Goal: Transaction & Acquisition: Purchase product/service

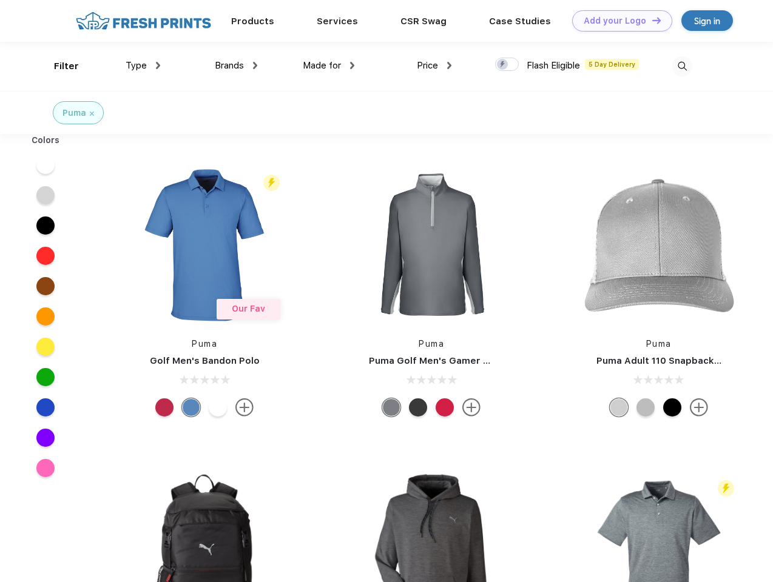
click at [617, 21] on link "Add your Logo Design Tool" at bounding box center [622, 20] width 100 height 21
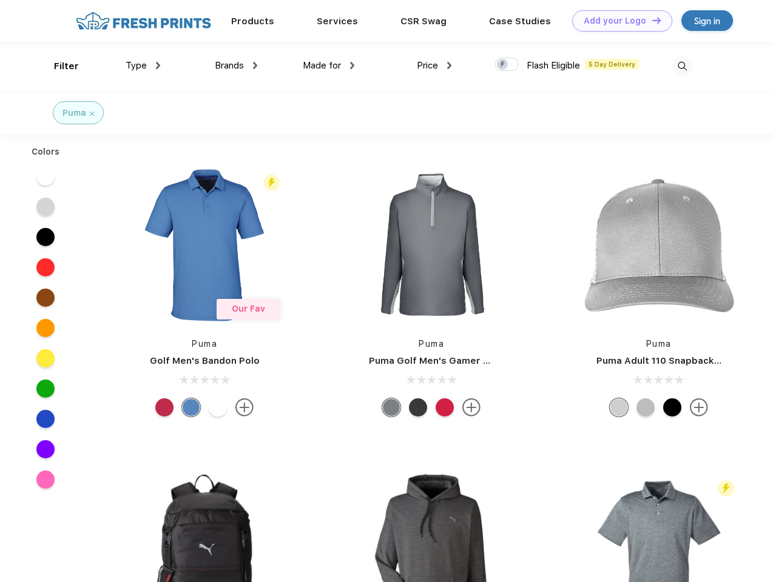
click at [0, 0] on div "Design Tool" at bounding box center [0, 0] width 0 height 0
click at [651, 20] on link "Add your Logo Design Tool" at bounding box center [622, 20] width 100 height 21
click at [58, 66] on div "Filter" at bounding box center [66, 66] width 25 height 14
click at [143, 66] on span "Type" at bounding box center [136, 65] width 21 height 11
click at [236, 66] on span "Brands" at bounding box center [229, 65] width 29 height 11
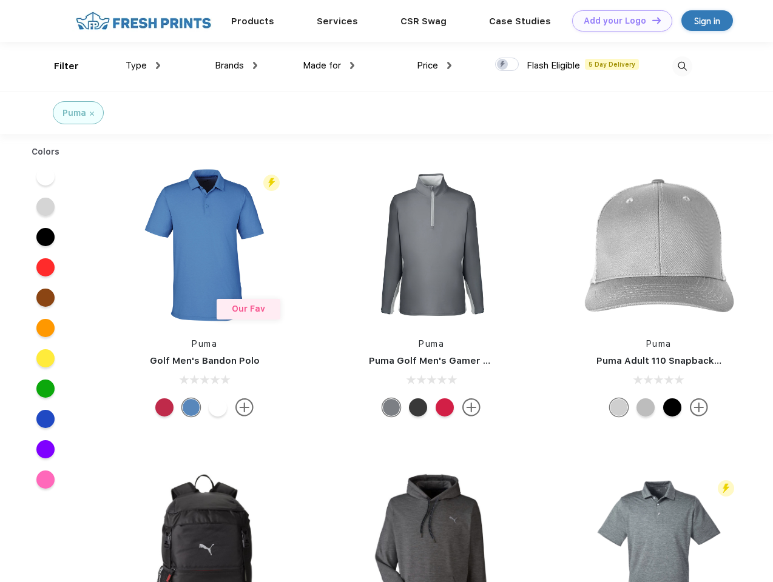
click at [329, 66] on span "Made for" at bounding box center [322, 65] width 38 height 11
click at [434, 66] on span "Price" at bounding box center [427, 65] width 21 height 11
click at [507, 65] on div at bounding box center [507, 64] width 24 height 13
click at [503, 65] on input "checkbox" at bounding box center [499, 61] width 8 height 8
click at [682, 66] on img at bounding box center [682, 66] width 20 height 20
